Goal: Information Seeking & Learning: Learn about a topic

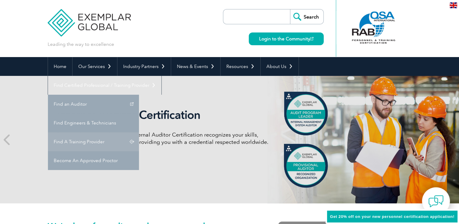
click at [139, 132] on link "Find A Training Provider" at bounding box center [93, 141] width 91 height 19
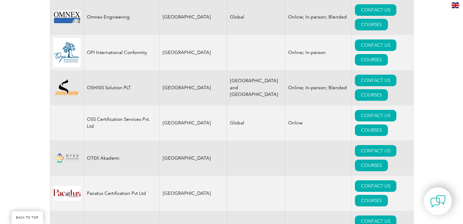
scroll to position [6915, 0]
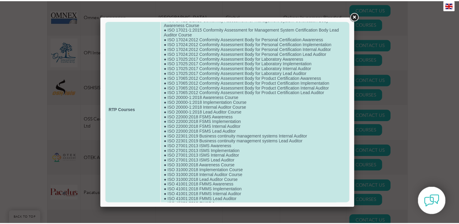
scroll to position [209, 0]
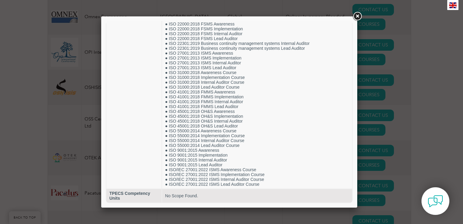
click at [357, 18] on link at bounding box center [357, 16] width 11 height 11
